Goal: Information Seeking & Learning: Learn about a topic

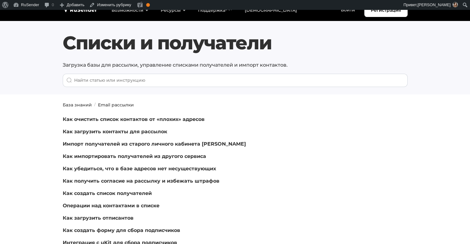
scroll to position [8, 0]
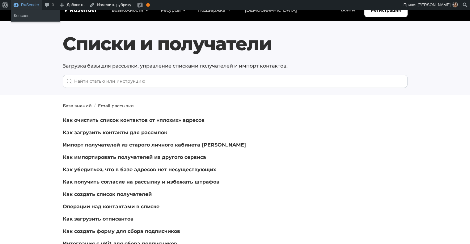
click at [23, 4] on link "RuSender" at bounding box center [26, 5] width 31 height 10
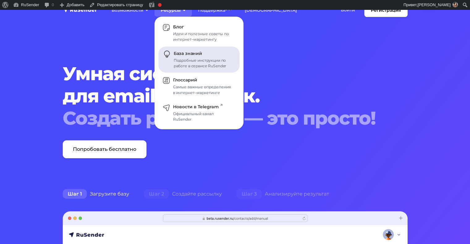
click at [182, 56] on link "База знаний Подробные инструкции по работе в сервисе RuSender" at bounding box center [198, 60] width 81 height 26
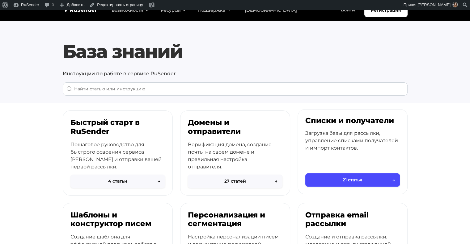
click at [338, 164] on div "Списки и получатели Загрузка базы для рассылки, управление списками получателей…" at bounding box center [352, 146] width 109 height 72
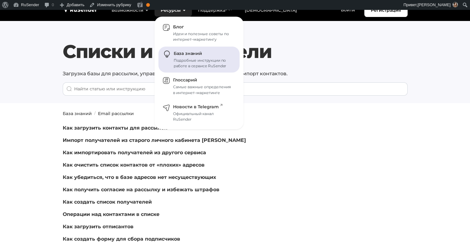
click at [190, 65] on div "Подробные инструкции по работе в сервисе RuSender" at bounding box center [202, 63] width 59 height 11
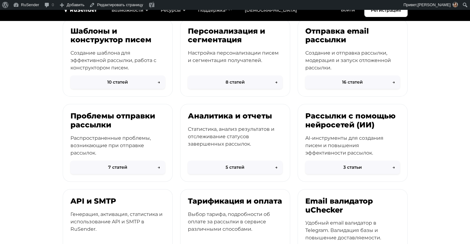
scroll to position [186, 0]
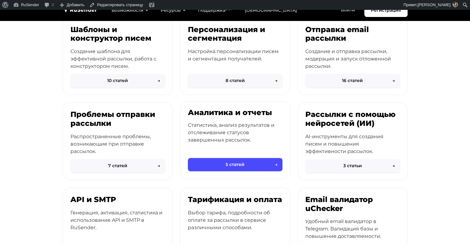
click at [243, 142] on p "Статистика, анализ результатов и отслеживание статусов завершенных рассылок." at bounding box center [235, 133] width 94 height 22
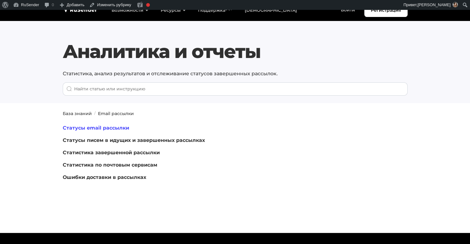
click at [106, 126] on link "Статусы email рассылки" at bounding box center [96, 128] width 66 height 6
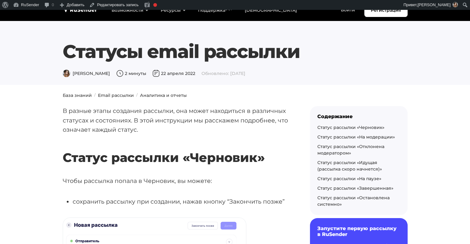
click at [125, 115] on p "В разные этапы создания рассылки, она может находиться в различных статусах и с…" at bounding box center [176, 120] width 227 height 28
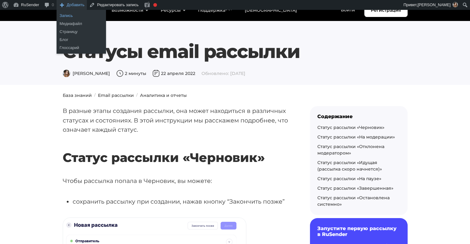
click at [70, 16] on link "Запись" at bounding box center [80, 16] width 49 height 8
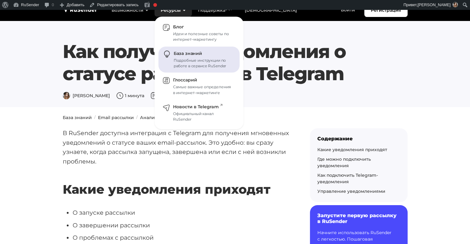
click at [196, 67] on div "Подробные инструкции по работе в сервисе RuSender" at bounding box center [202, 63] width 59 height 11
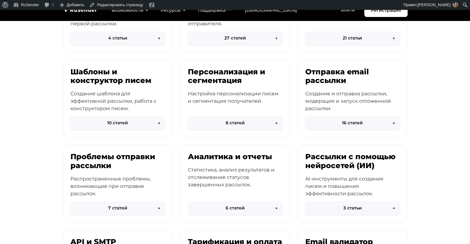
scroll to position [144, 0]
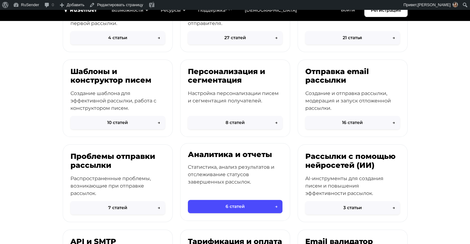
click at [269, 163] on div "Аналитика и отчеты Статистика, анализ результатов и отслеживание статусов завер…" at bounding box center [234, 176] width 109 height 65
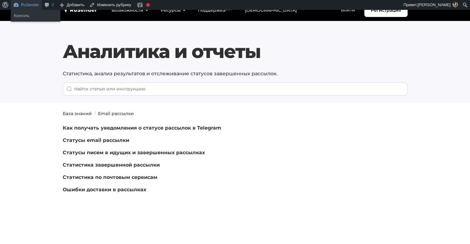
click at [27, 9] on link "RuSender" at bounding box center [26, 5] width 31 height 10
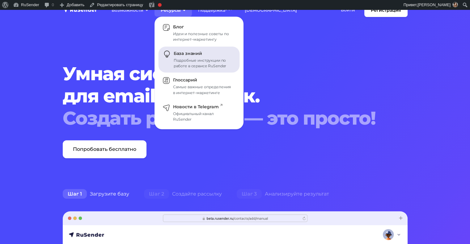
click at [186, 56] on span "База знаний" at bounding box center [187, 54] width 28 height 6
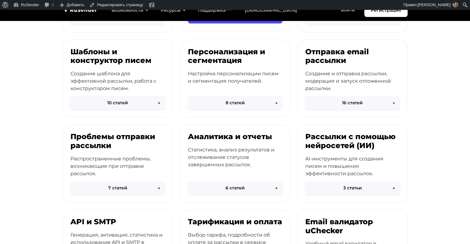
scroll to position [164, 0]
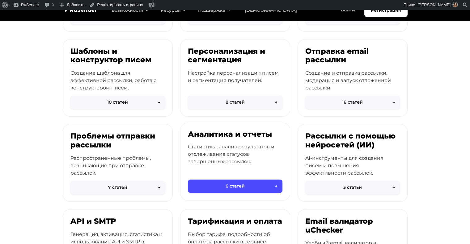
click at [254, 161] on p "Статистика, анализ результатов и отслеживание статусов завершенных рассылок." at bounding box center [235, 154] width 94 height 22
